Goal: Information Seeking & Learning: Learn about a topic

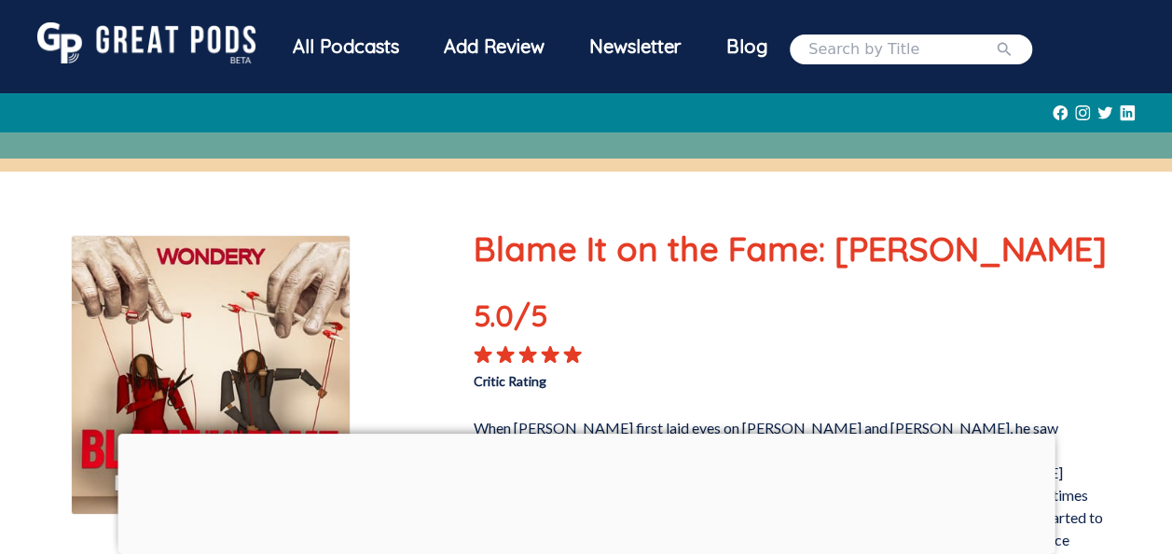
click at [580, 433] on div at bounding box center [585, 433] width 937 height 0
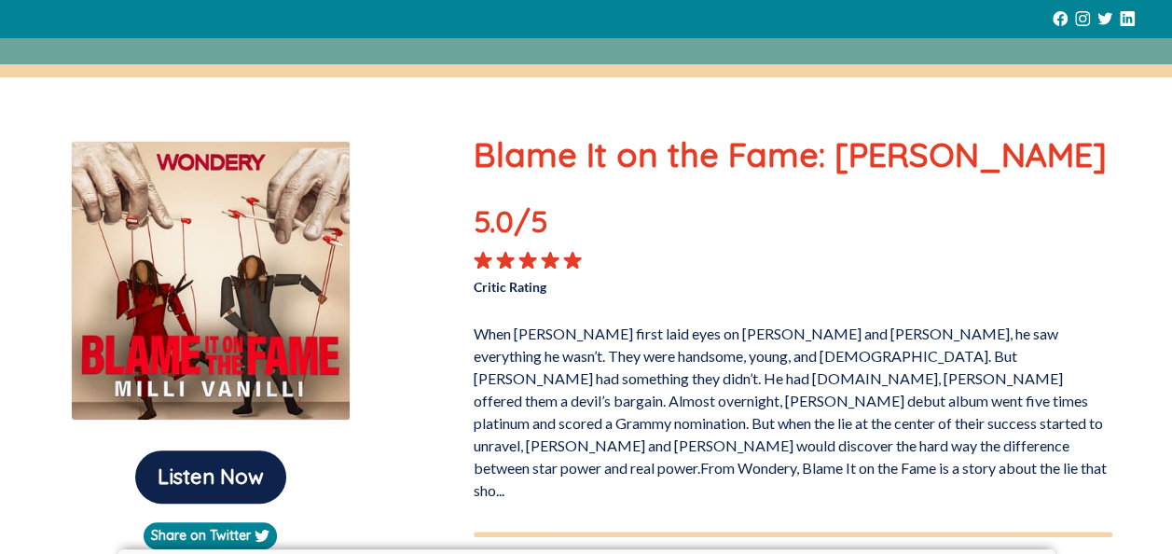
scroll to position [112, 0]
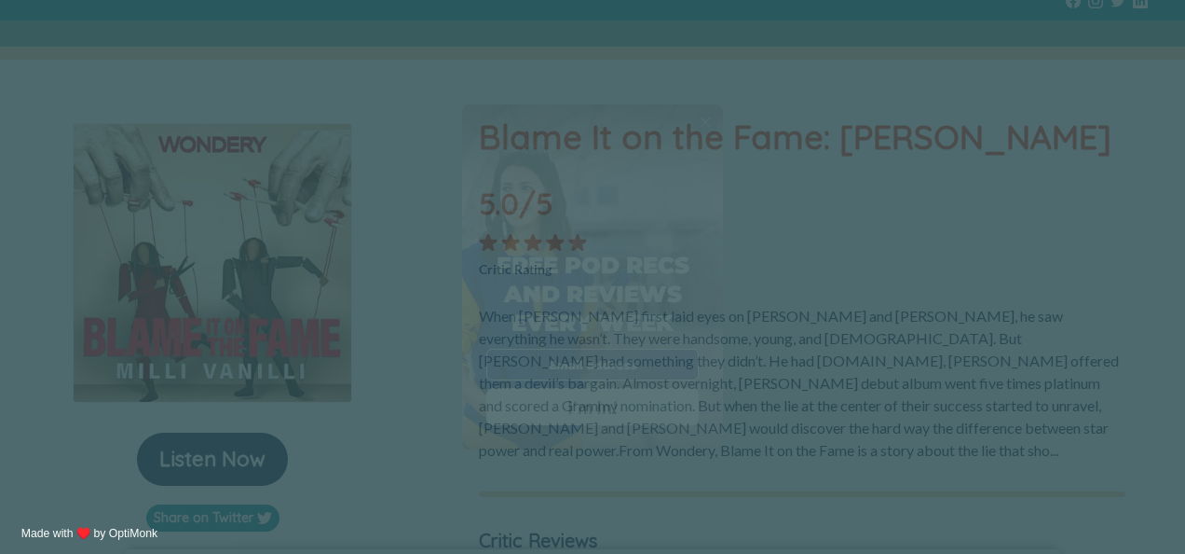
click at [708, 129] on span "X" at bounding box center [705, 122] width 11 height 17
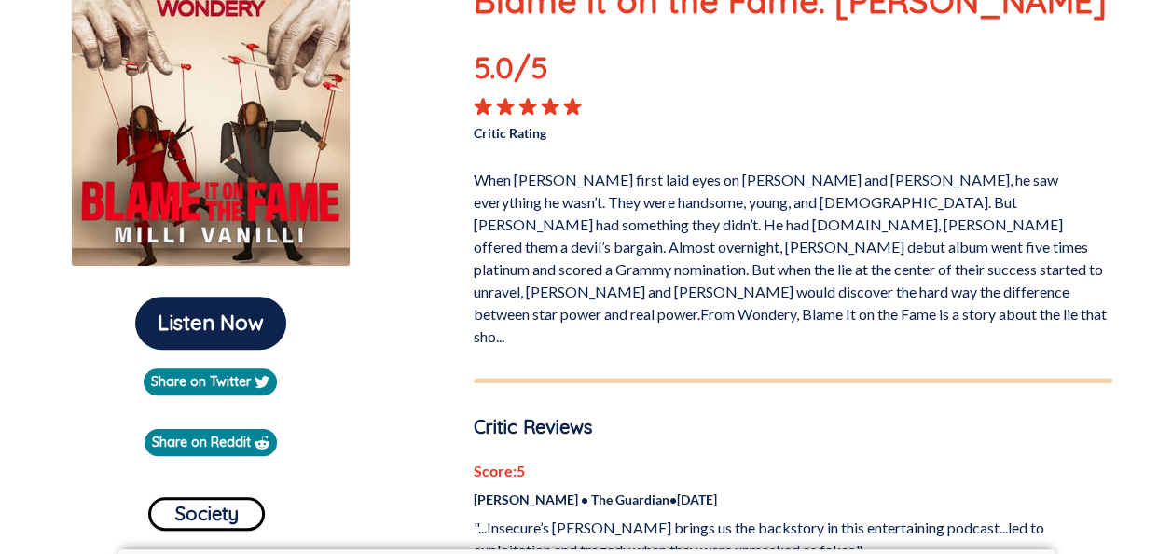
scroll to position [336, 0]
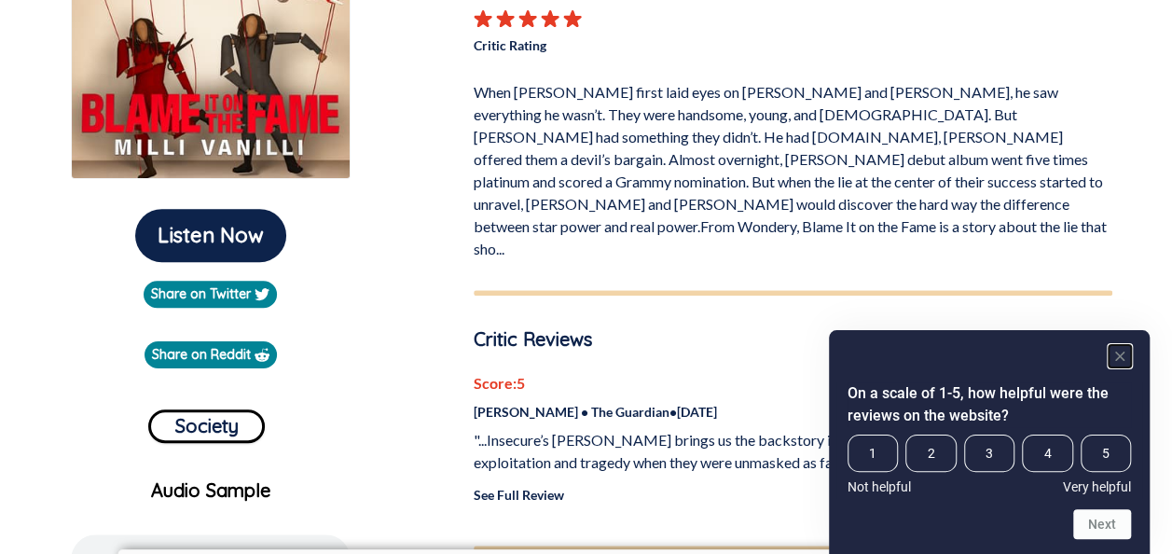
click at [1118, 353] on rect "Hide survey" at bounding box center [1119, 356] width 22 height 22
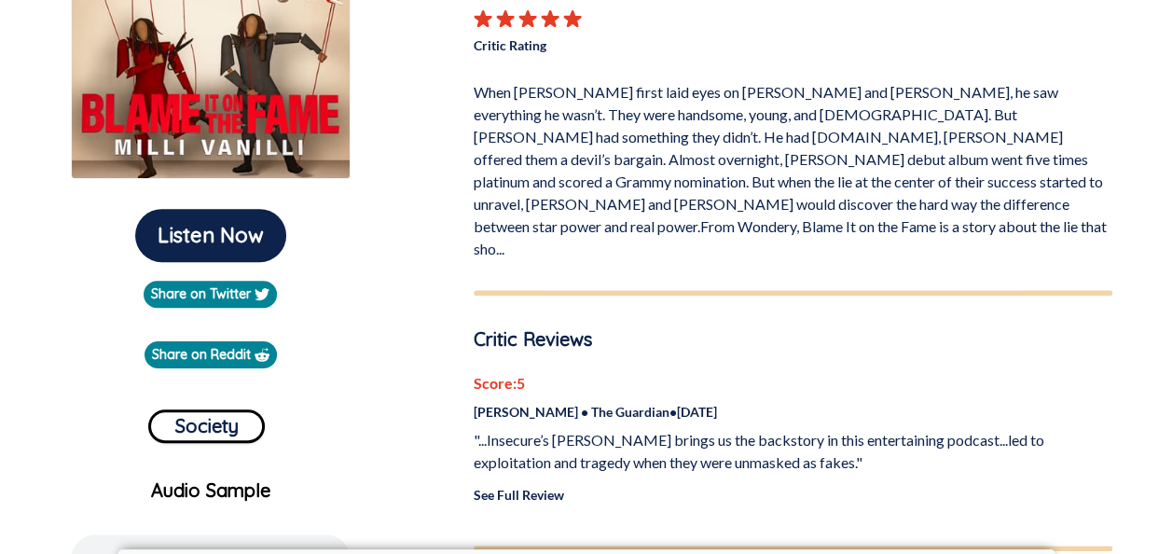
click at [526, 486] on link "See Full Review" at bounding box center [518, 494] width 90 height 16
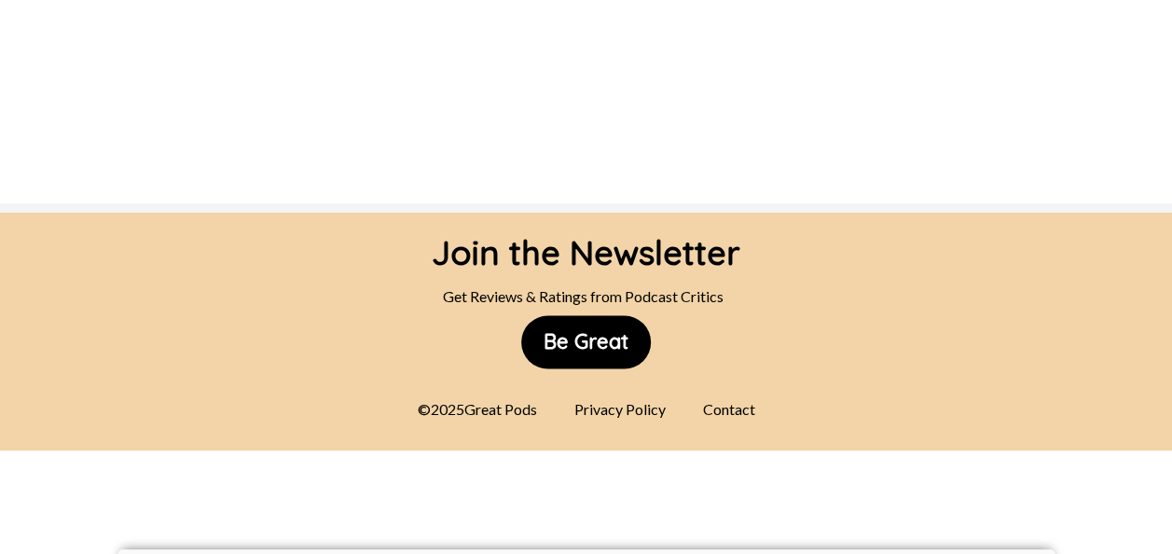
scroll to position [1366, 0]
